Goal: Information Seeking & Learning: Learn about a topic

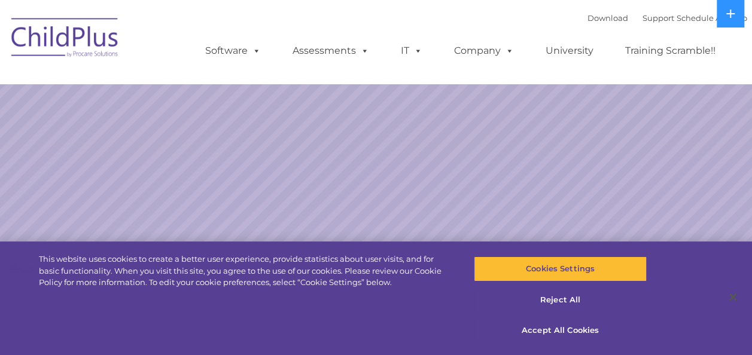
select select "MEDIUM"
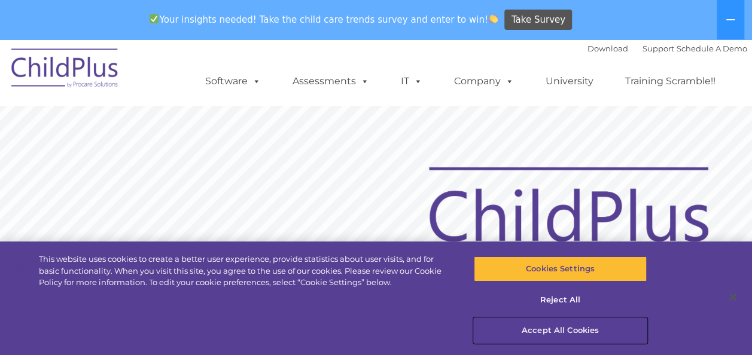
click at [568, 331] on button "Accept All Cookies" at bounding box center [560, 330] width 173 height 25
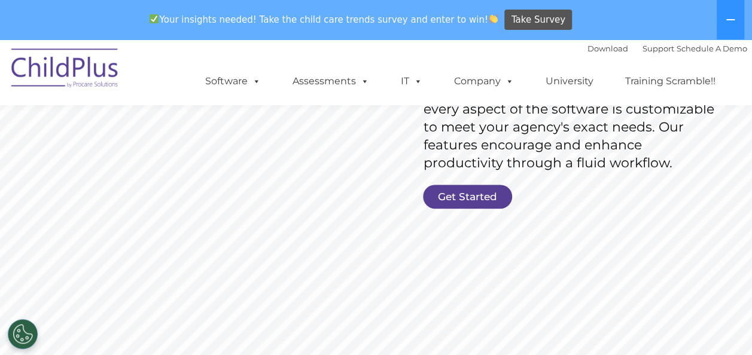
scroll to position [248, 0]
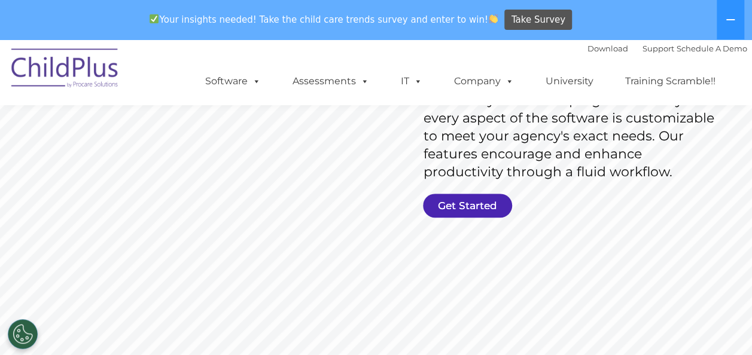
click at [494, 210] on link "Get Started" at bounding box center [467, 206] width 89 height 24
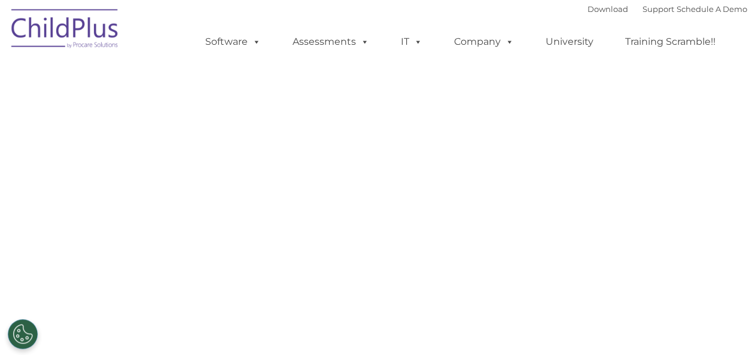
select select "MEDIUM"
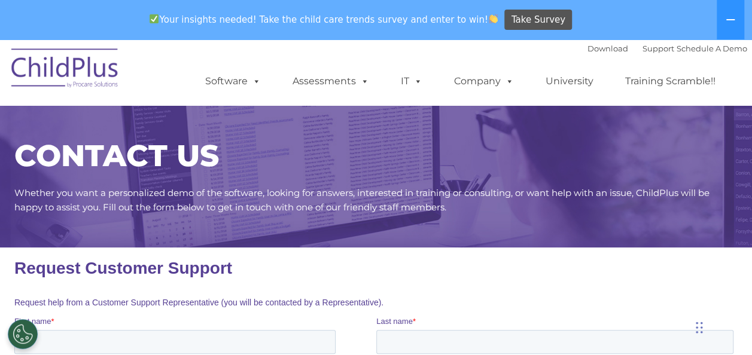
click at [667, 108] on div "CONTACT US Whether you want a personalized demo of the software, looking for an…" at bounding box center [375, 170] width 741 height 130
click at [726, 60] on ul "Software ChildPlus: The original and most widely-used Head Start data managemen…" at bounding box center [464, 81] width 566 height 48
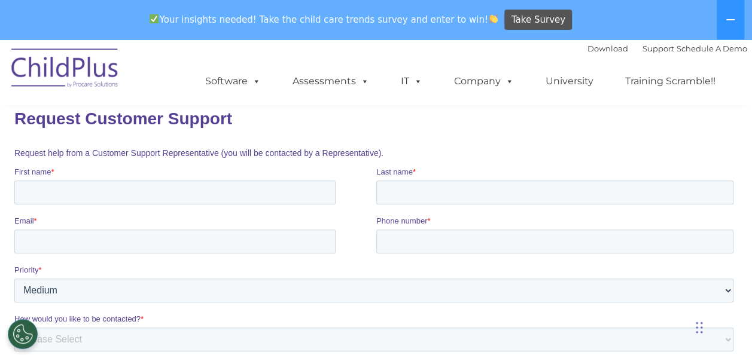
scroll to position [147, 0]
